Goal: Information Seeking & Learning: Learn about a topic

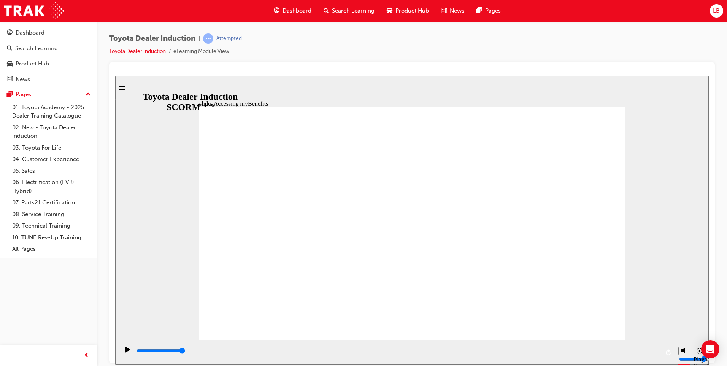
type input "5000"
type input "T"
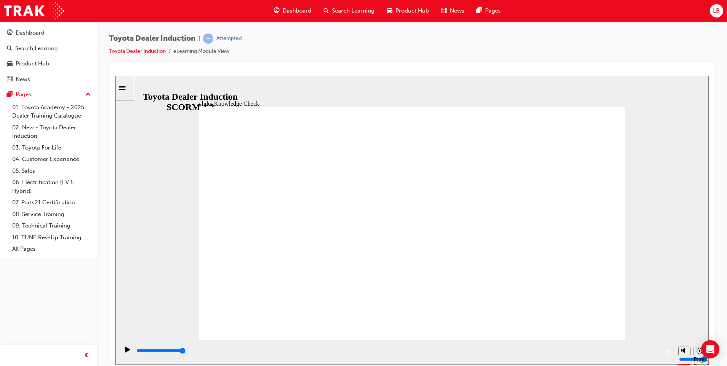
type input "T"
type input "Toy"
type input "Toyot"
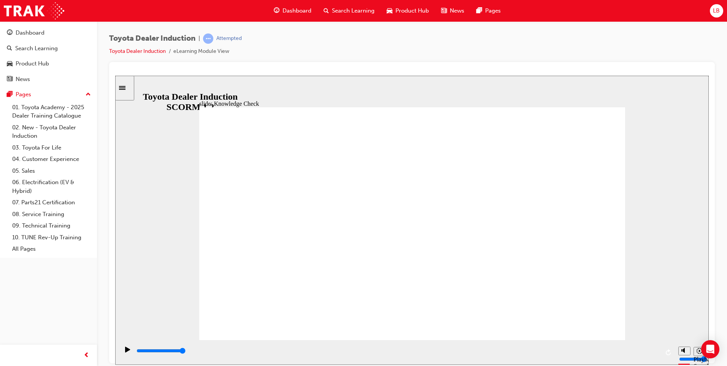
type input "Toyota"
type input "Toyota E"
type input "Toyota Engage"
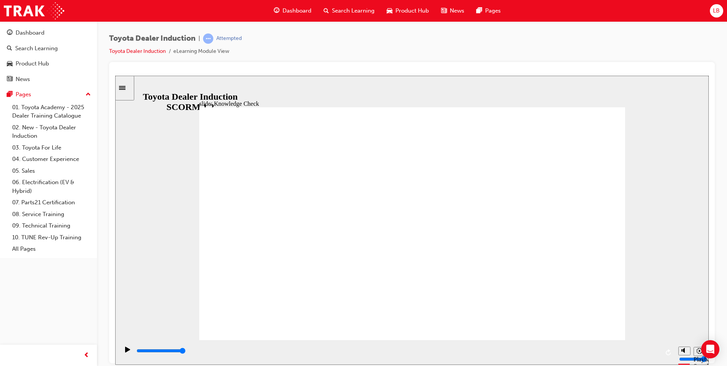
type input "Toyota Engage"
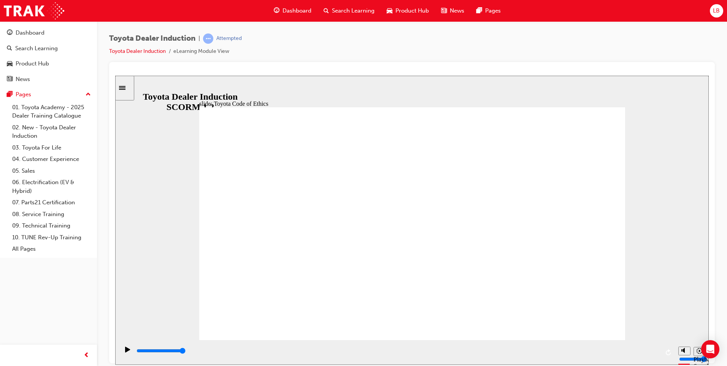
type input "8400"
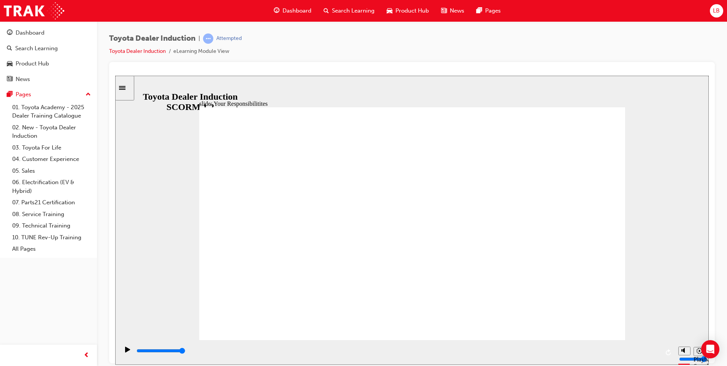
checkbox input "true"
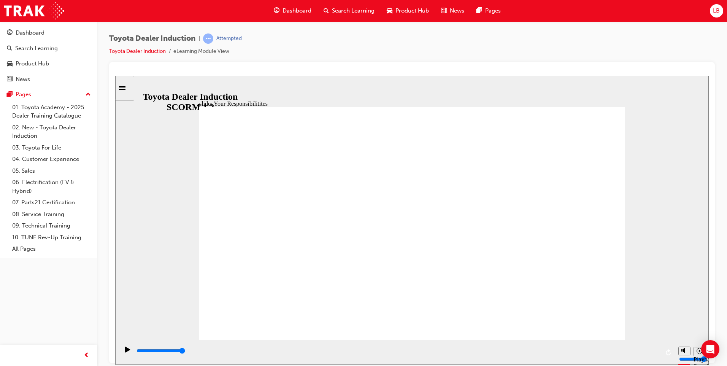
checkbox input "true"
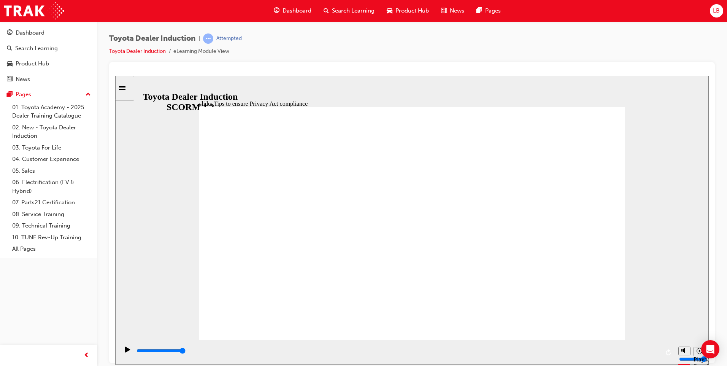
click at [126, 352] on icon "Pause (Ctrl+Alt+P)" at bounding box center [127, 348] width 3 height 5
click at [125, 352] on icon "Play (Ctrl+Alt+P)" at bounding box center [127, 349] width 5 height 6
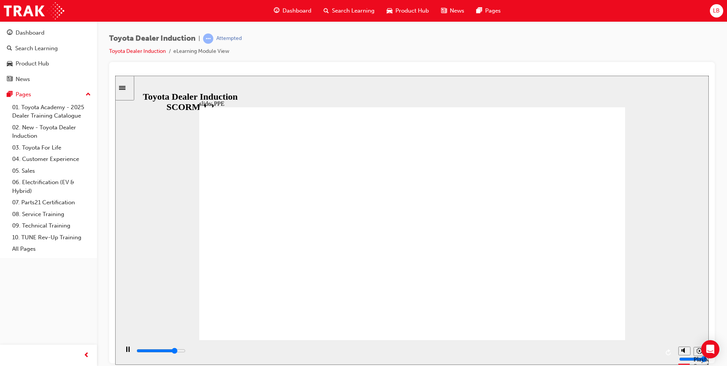
click at [684, 324] on polygon "Mute (Ctrl+Alt+M)" at bounding box center [684, 321] width 2 height 5
type input "600"
type input "0"
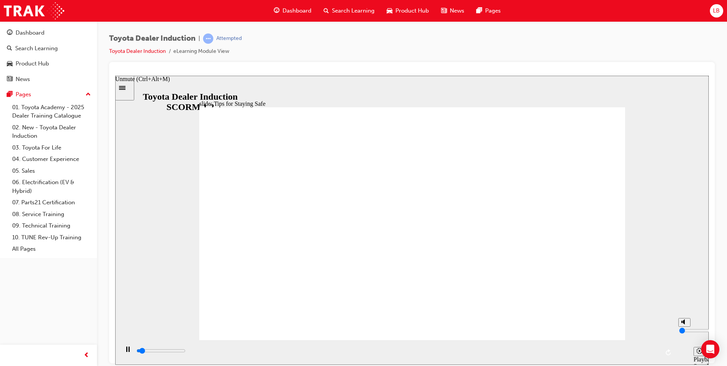
click at [684, 324] on polygon "Unmute (Ctrl+Alt+M)" at bounding box center [684, 321] width 2 height 5
type input "700"
type input "5"
click at [125, 352] on icon "Play (Ctrl+Alt+P)" at bounding box center [127, 349] width 5 height 6
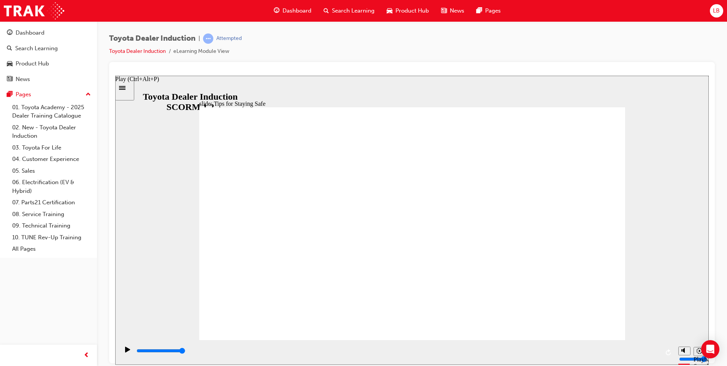
click at [125, 352] on icon "Play (Ctrl+Alt+P)" at bounding box center [127, 349] width 5 height 6
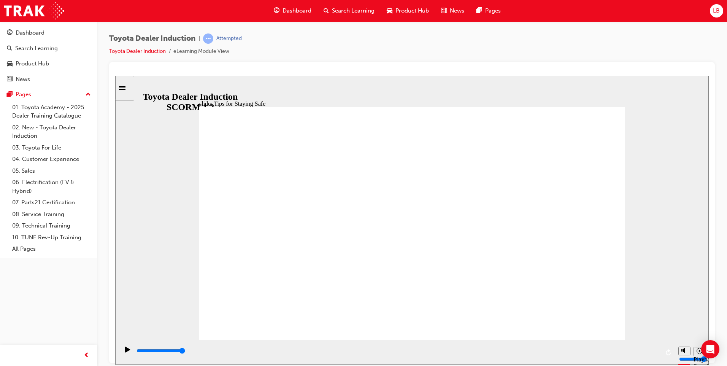
type input "5000"
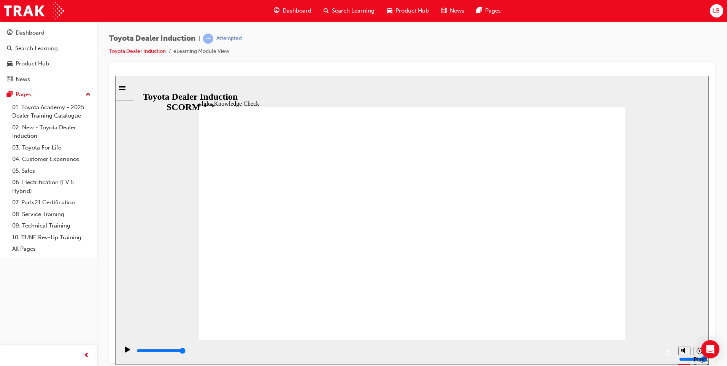
checkbox input "true"
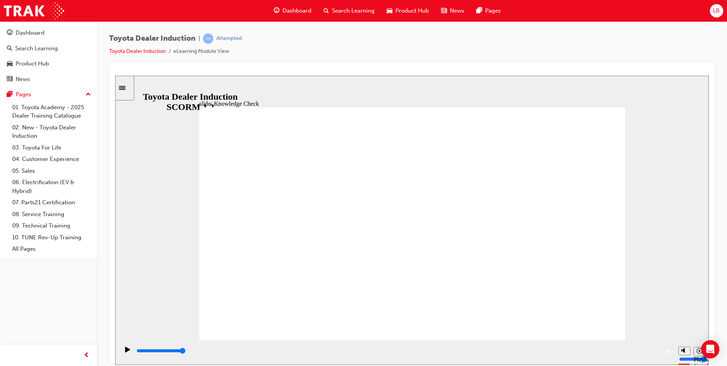
checkbox input "true"
type input "1400"
radio input "true"
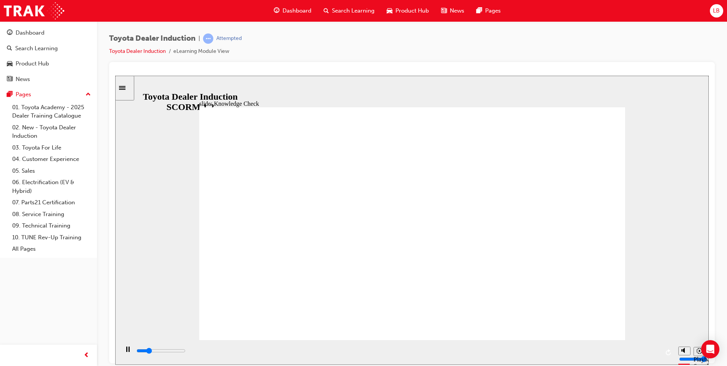
type input "1100"
checkbox input "true"
type input "1700"
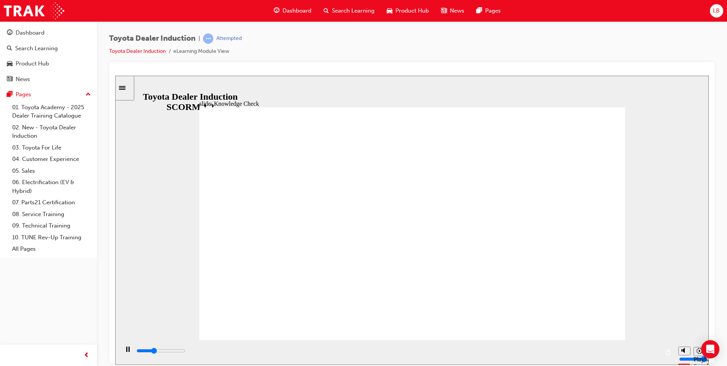
checkbox input "true"
type input "2000"
checkbox input "true"
type input "2600"
checkbox input "true"
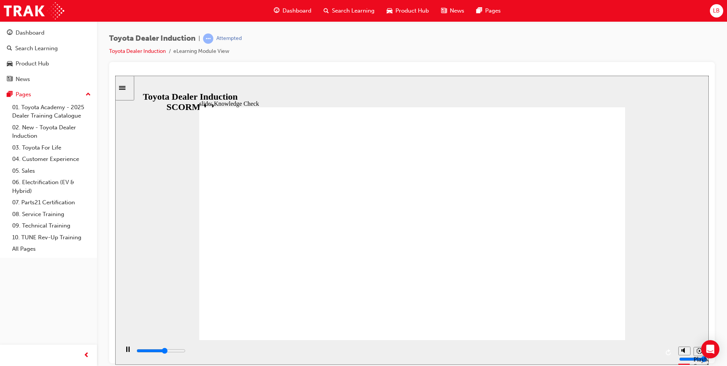
type input "3000"
checkbox input "false"
type input "3300"
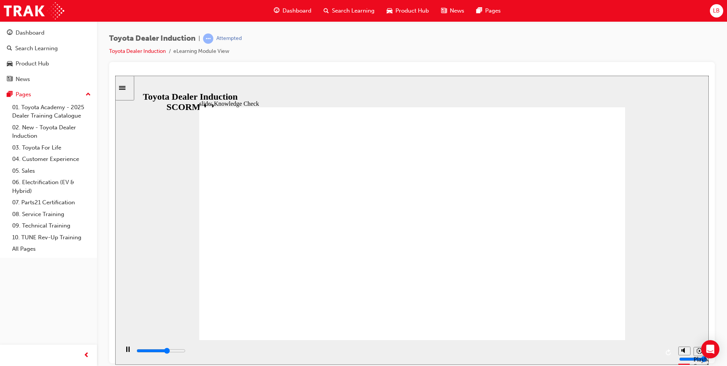
checkbox input "true"
type input "3800"
checkbox input "true"
type input "4000"
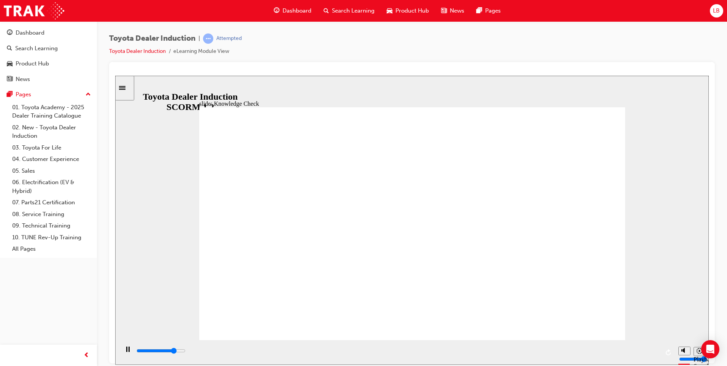
checkbox input "true"
type input "1900"
type input "7800"
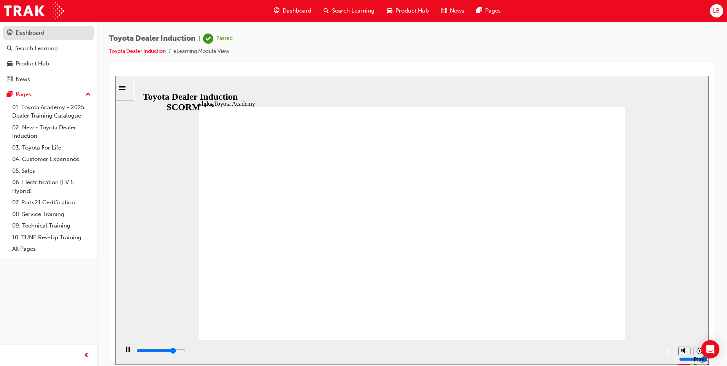
click at [28, 32] on div "Dashboard" at bounding box center [30, 33] width 29 height 9
